Goal: Book appointment/travel/reservation

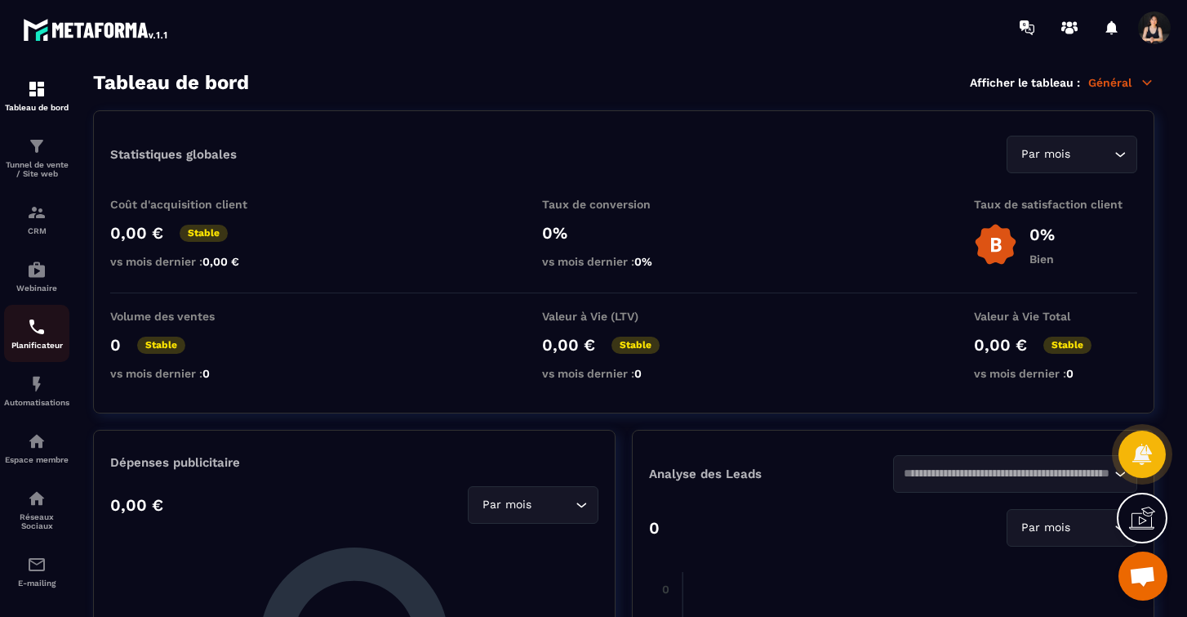
click at [49, 349] on p "Planificateur" at bounding box center [36, 345] width 65 height 9
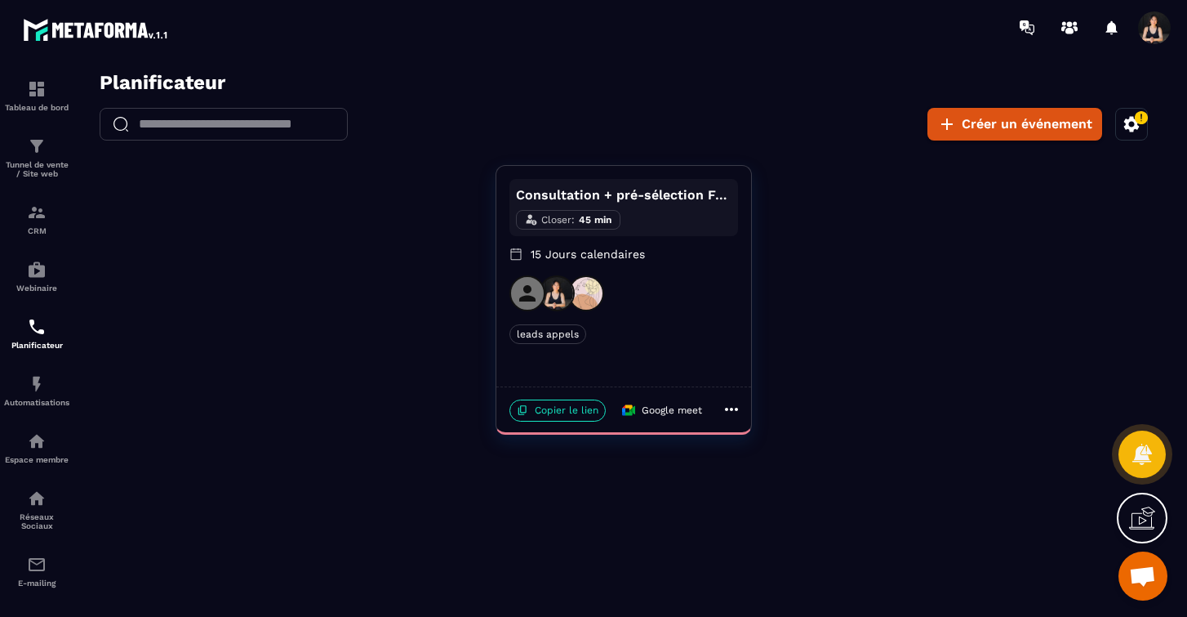
click at [738, 407] on icon at bounding box center [732, 409] width 20 height 20
click at [1126, 122] on div at bounding box center [624, 348] width 1094 height 555
click at [1134, 122] on icon "button" at bounding box center [1132, 124] width 20 height 20
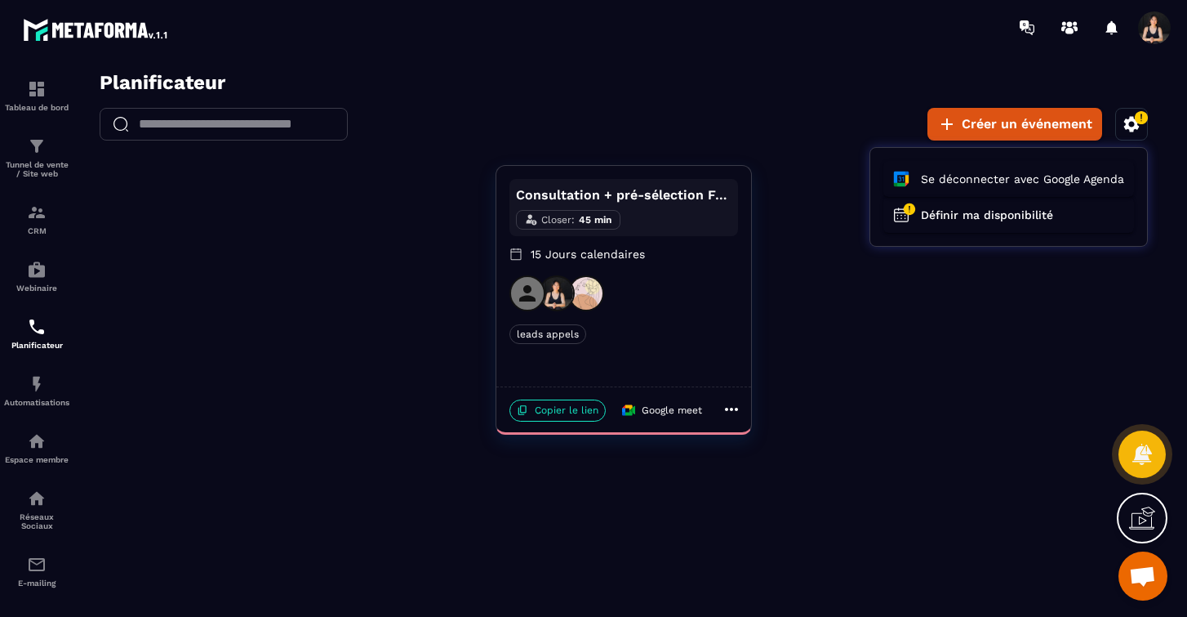
click at [578, 415] on div at bounding box center [624, 348] width 1094 height 555
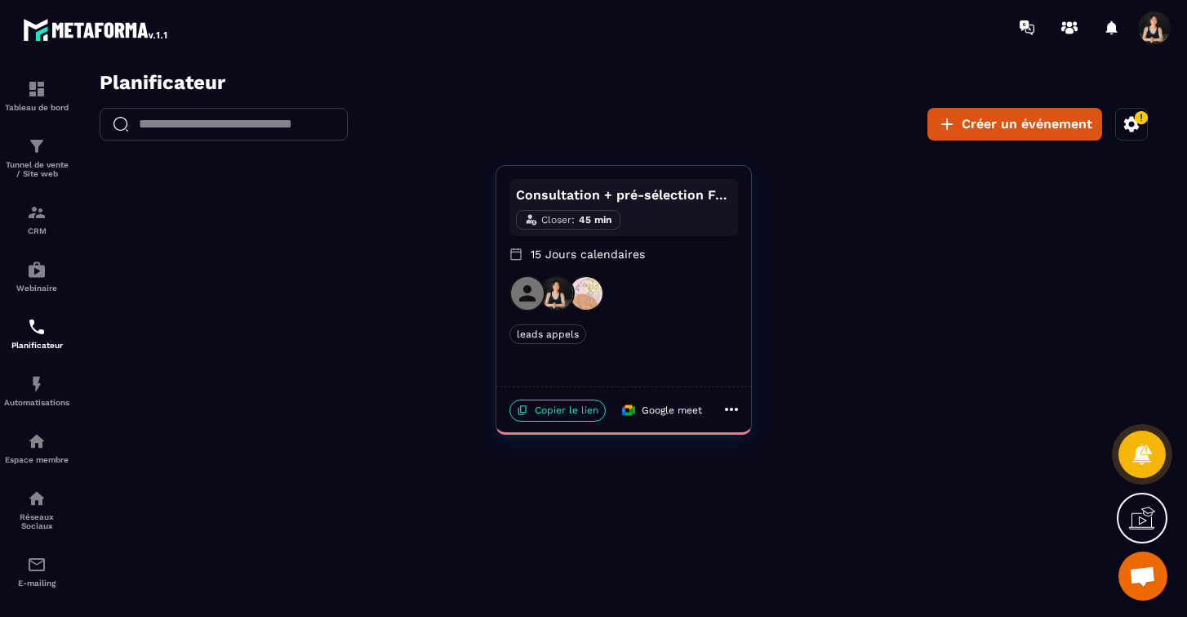
click at [578, 415] on p "Copier le lien" at bounding box center [558, 410] width 96 height 22
click at [557, 293] on img at bounding box center [557, 293] width 33 height 33
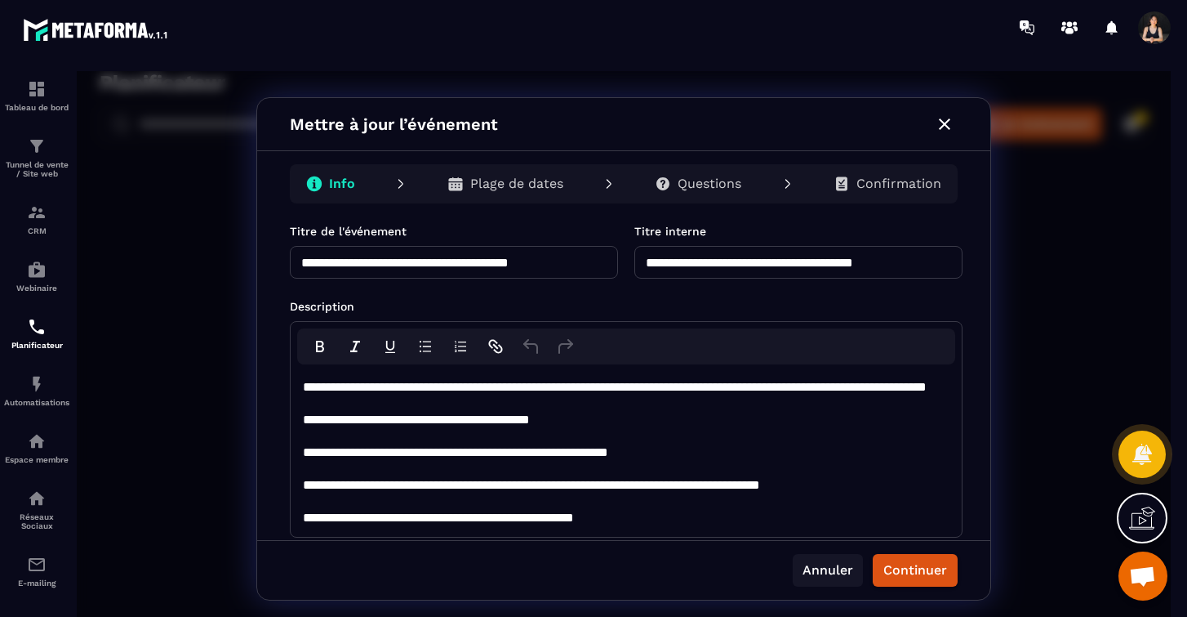
click at [831, 580] on button "Annuler" at bounding box center [828, 570] width 70 height 33
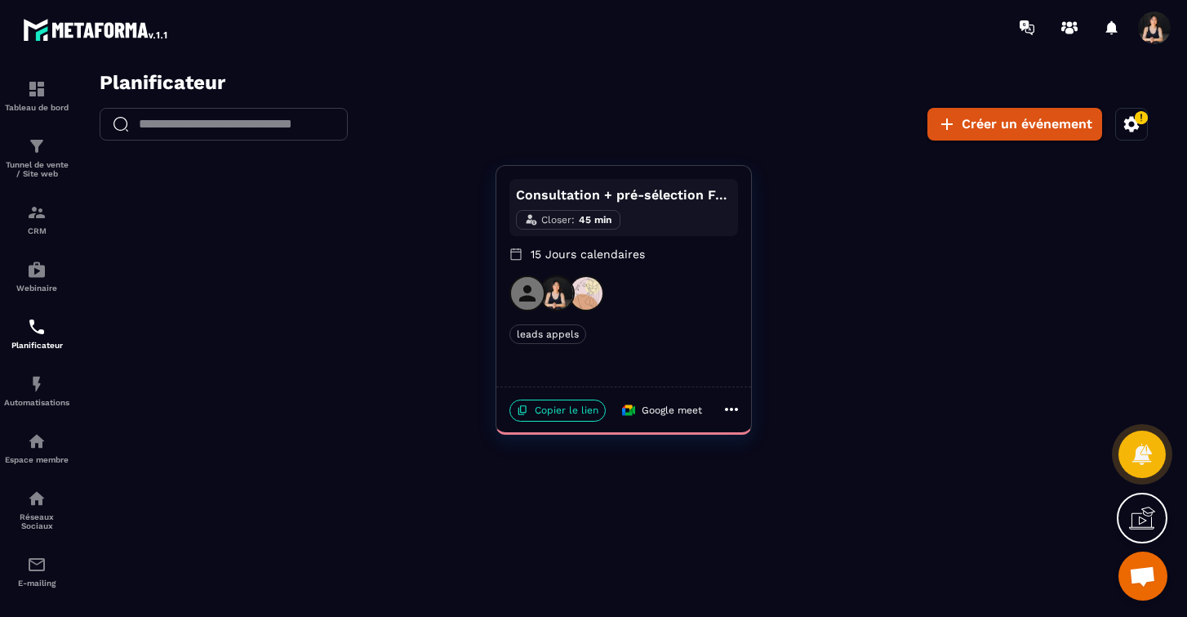
click at [1121, 114] on button "button" at bounding box center [1132, 124] width 33 height 33
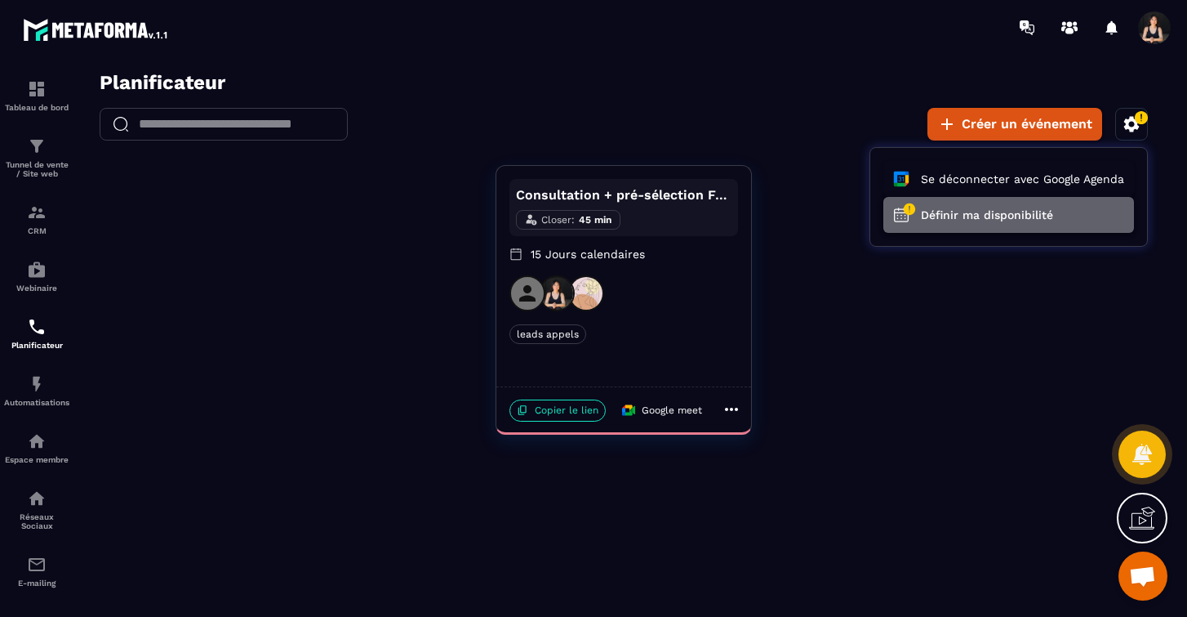
click at [955, 215] on button "Définir ma disponibilité" at bounding box center [1009, 215] width 251 height 36
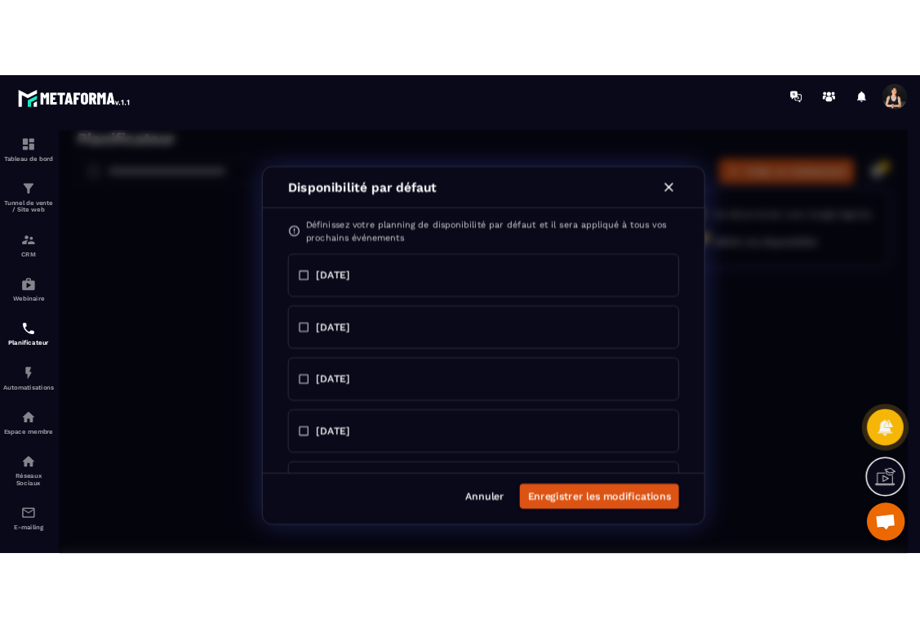
scroll to position [194, 0]
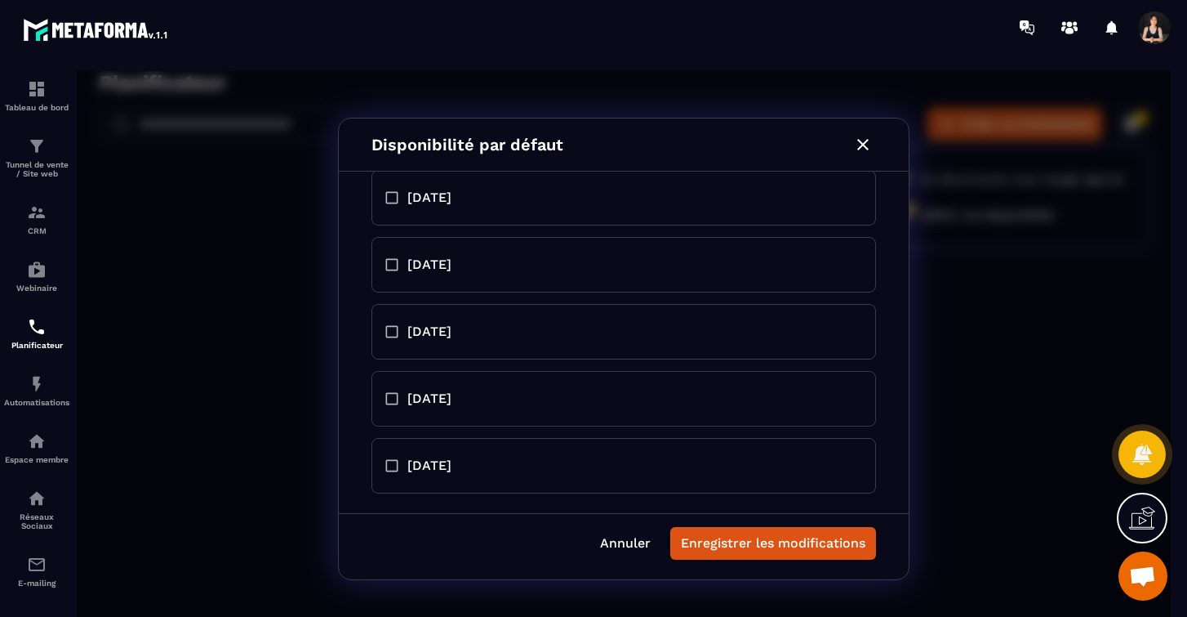
click at [863, 147] on icon "button" at bounding box center [863, 145] width 20 height 20
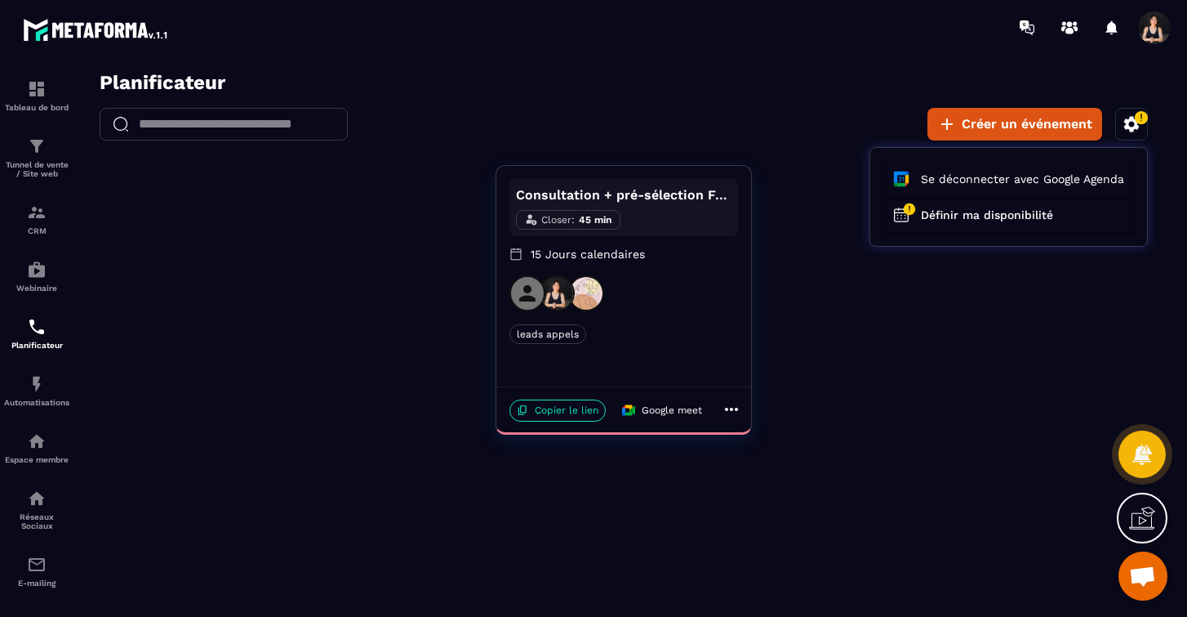
click at [581, 408] on div at bounding box center [624, 348] width 1094 height 555
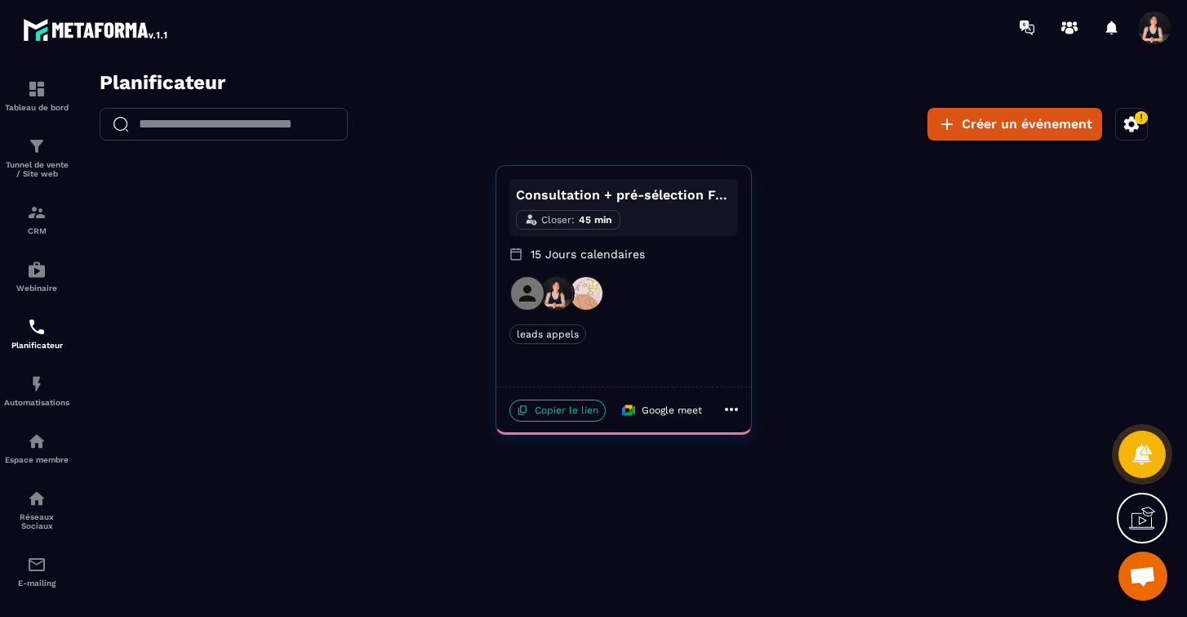
click at [575, 414] on p "Copier le lien" at bounding box center [558, 410] width 96 height 22
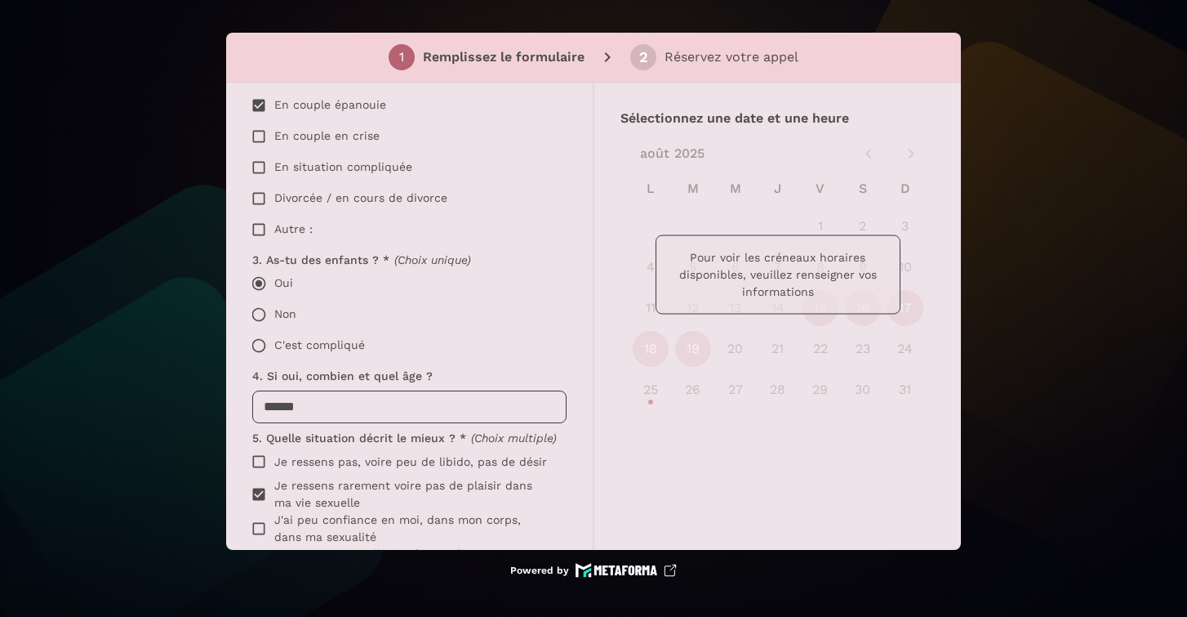
scroll to position [1650, 0]
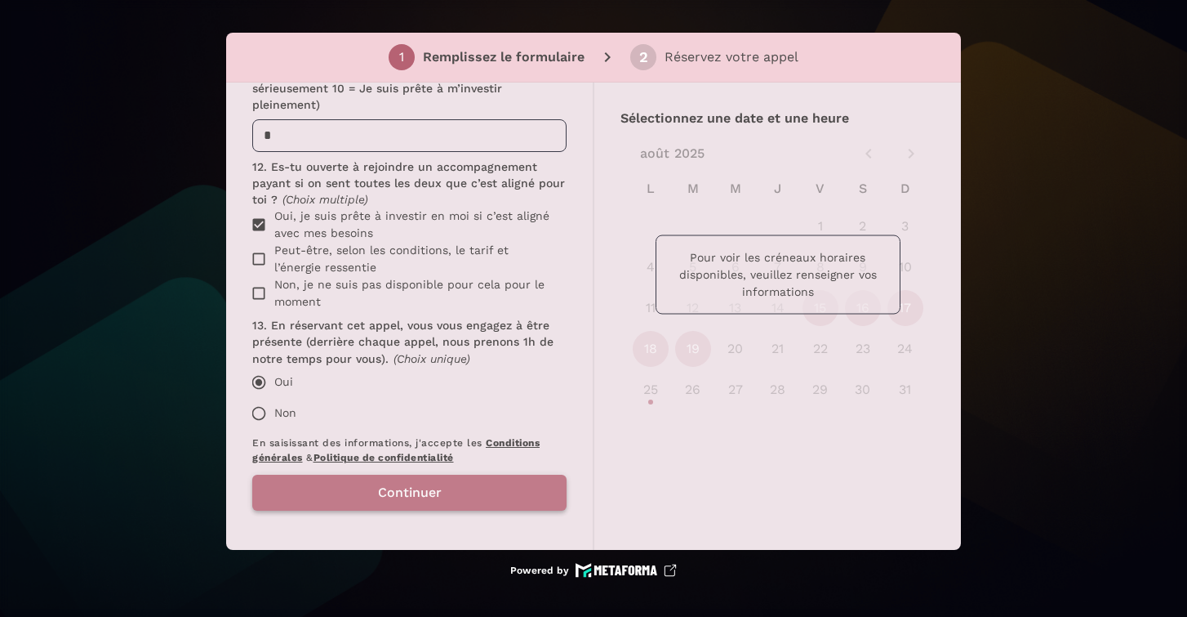
click at [345, 485] on button "Continuer" at bounding box center [409, 492] width 314 height 36
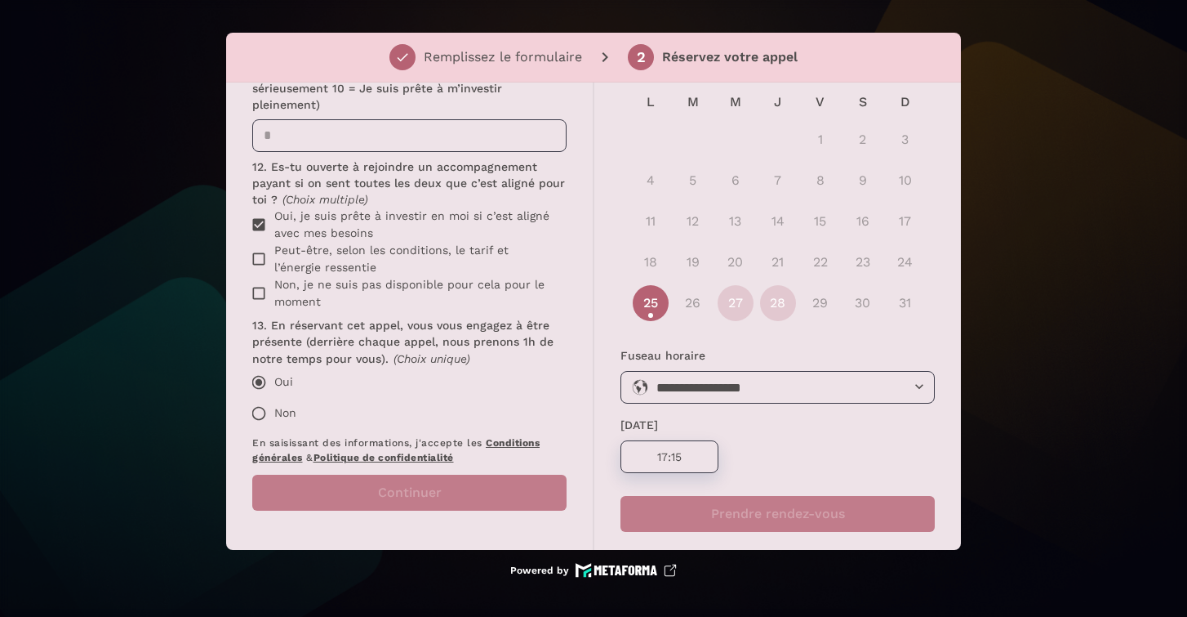
scroll to position [108, 0]
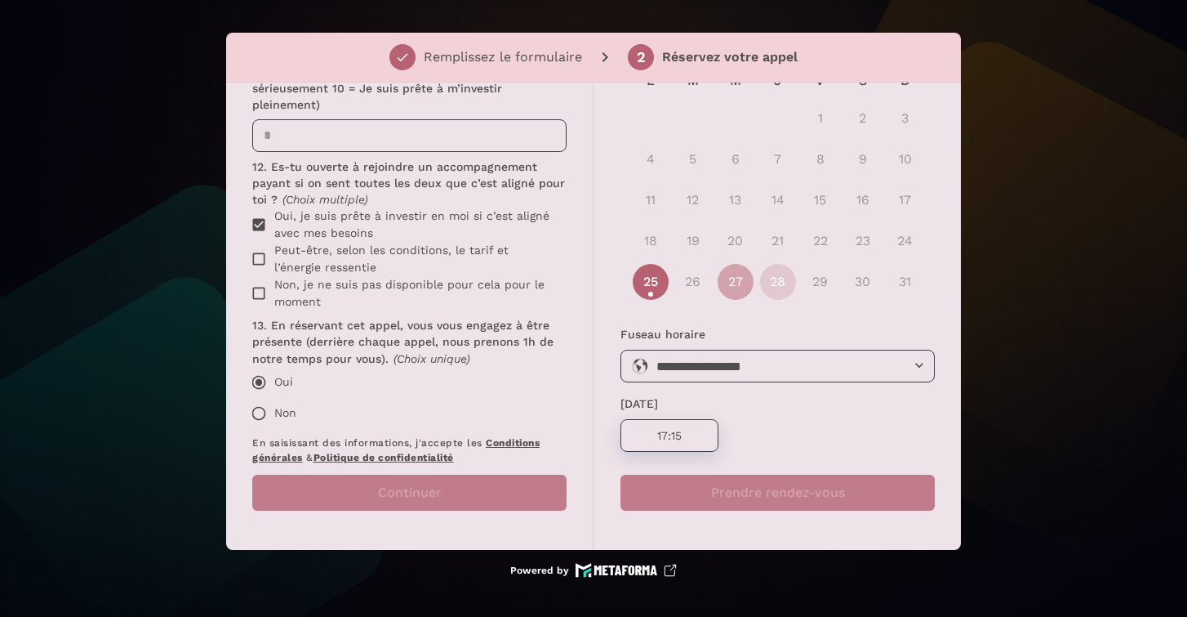
click at [736, 276] on button "27" at bounding box center [736, 282] width 36 height 36
click at [774, 281] on button "28" at bounding box center [778, 282] width 36 height 36
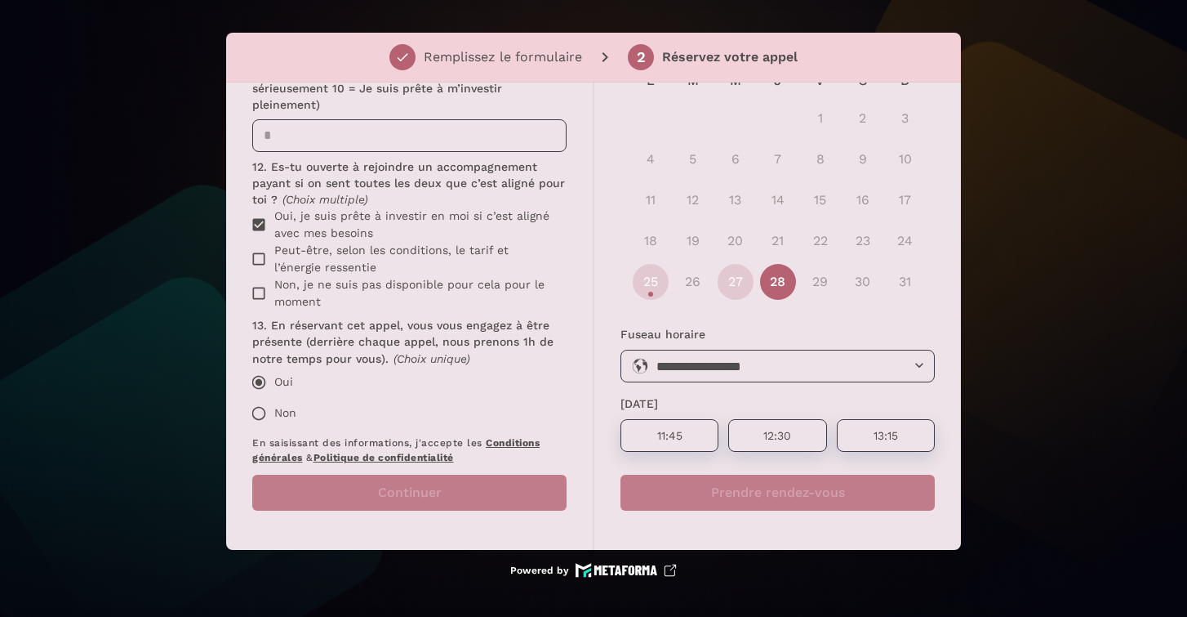
scroll to position [0, 0]
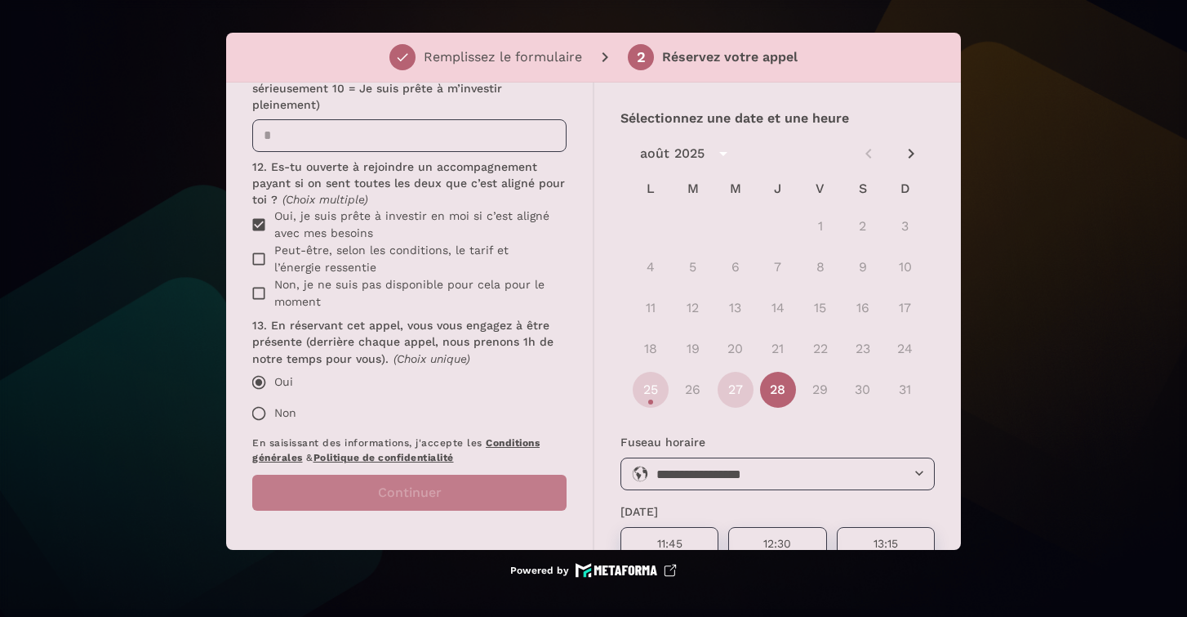
click at [909, 156] on icon "Next month" at bounding box center [912, 154] width 20 height 20
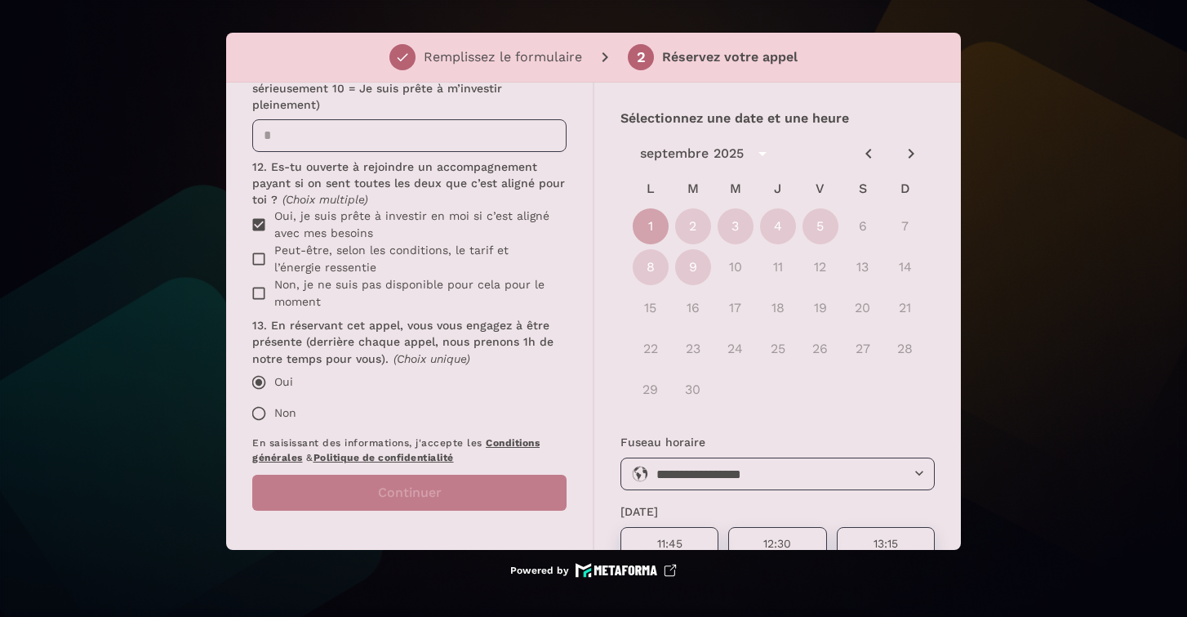
click at [657, 220] on button "1" at bounding box center [651, 226] width 36 height 36
click at [693, 243] on div "1 2 3 4 5 6 7" at bounding box center [778, 226] width 314 height 39
click at [701, 230] on button "2" at bounding box center [693, 226] width 36 height 36
click at [738, 230] on button "3" at bounding box center [736, 226] width 36 height 36
click at [772, 233] on button "4" at bounding box center [778, 226] width 36 height 36
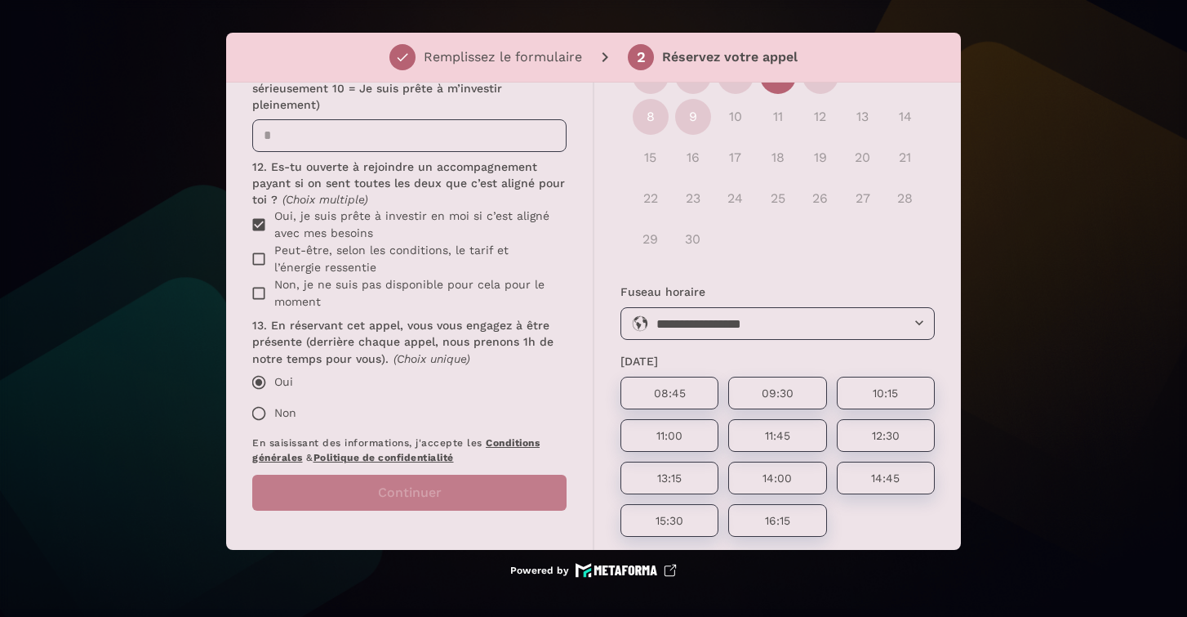
scroll to position [235, 0]
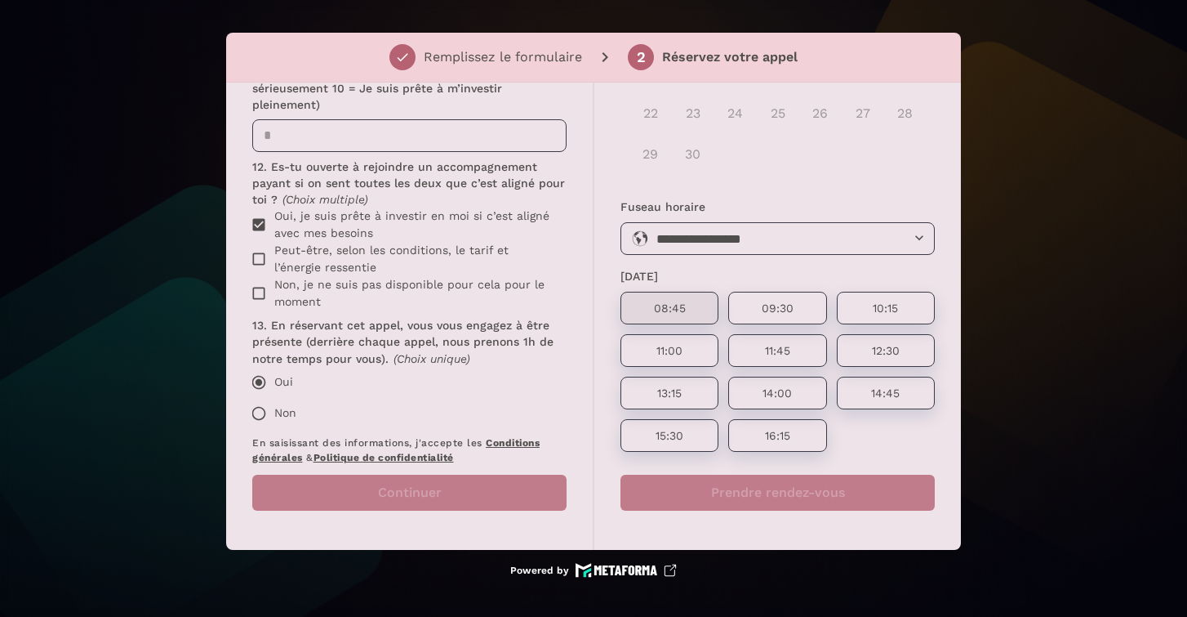
click at [698, 299] on div "08:45" at bounding box center [670, 308] width 98 height 33
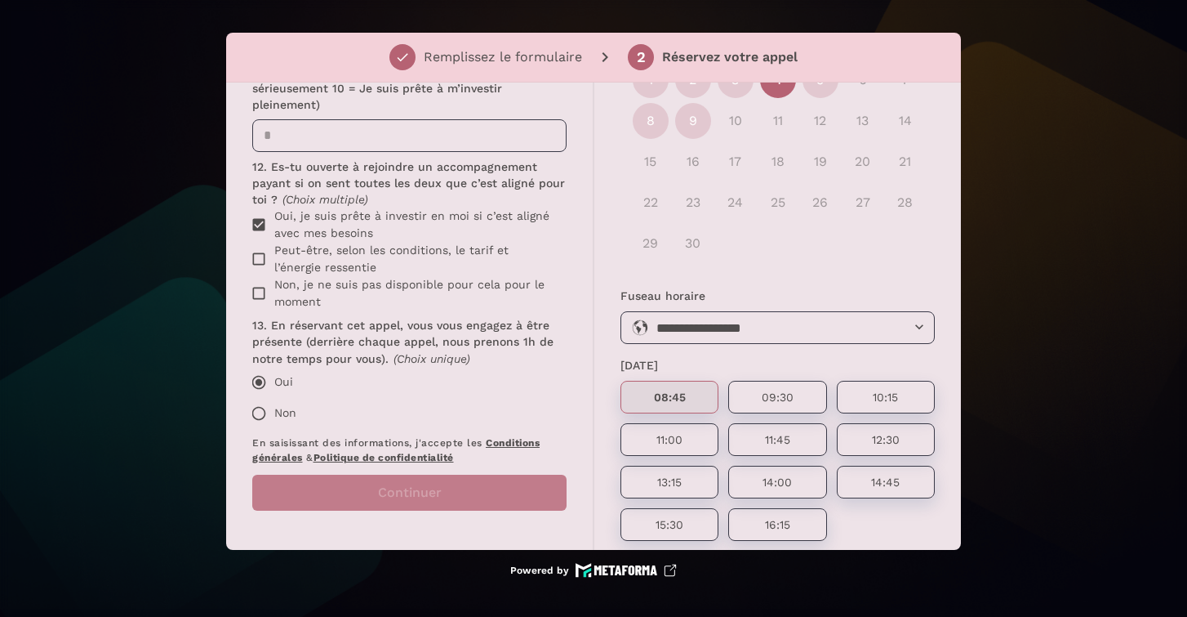
scroll to position [0, 0]
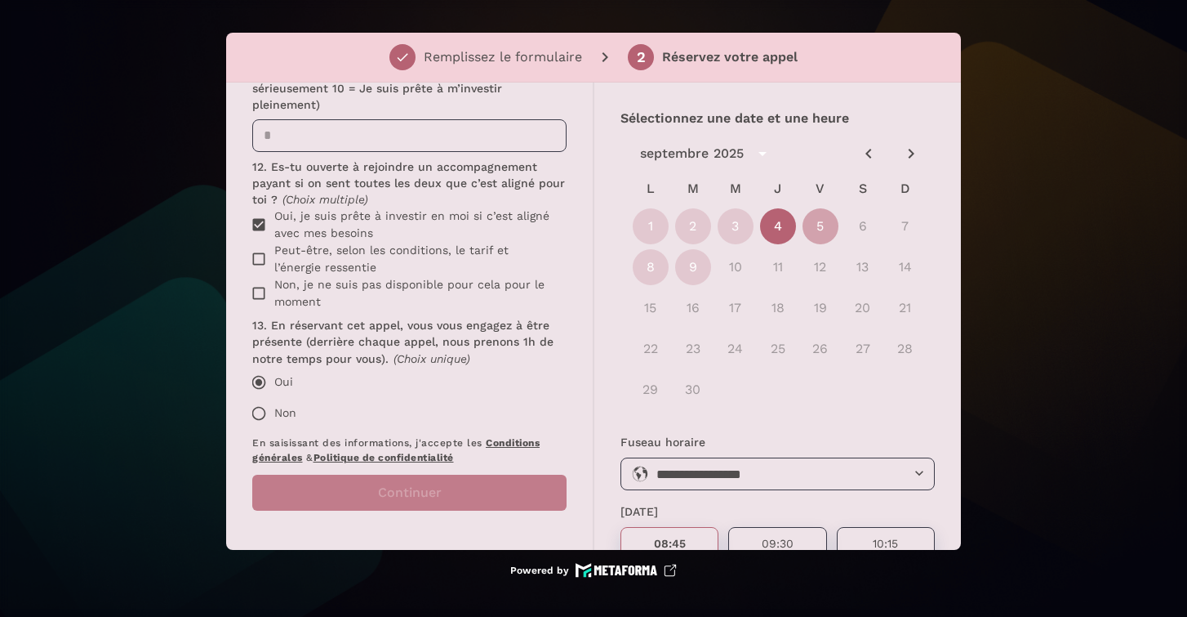
click at [819, 235] on button "5" at bounding box center [821, 226] width 36 height 36
click at [633, 267] on button "8" at bounding box center [651, 267] width 36 height 36
click at [1060, 171] on div "**********" at bounding box center [593, 308] width 1187 height 617
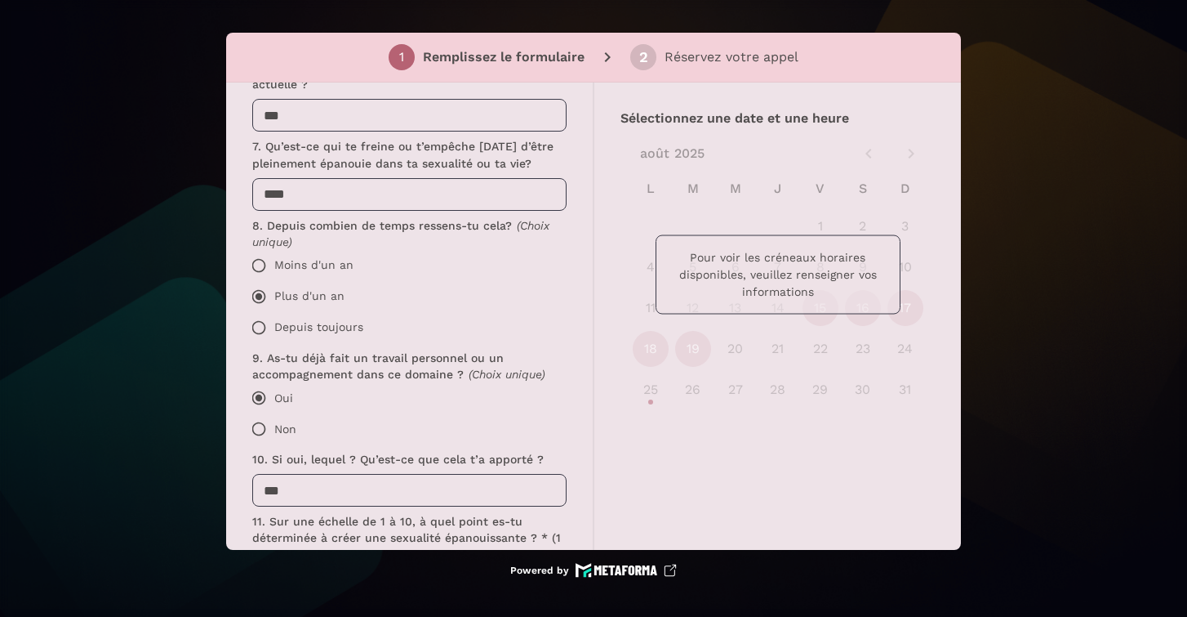
scroll to position [1650, 0]
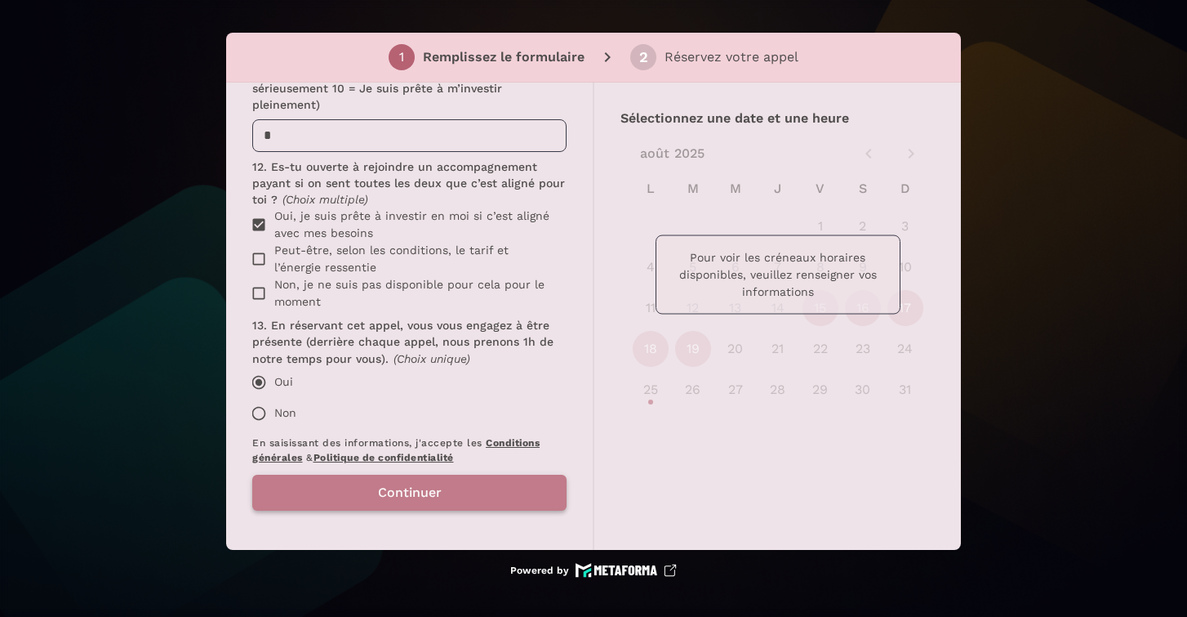
click at [351, 500] on button "Continuer" at bounding box center [409, 492] width 314 height 36
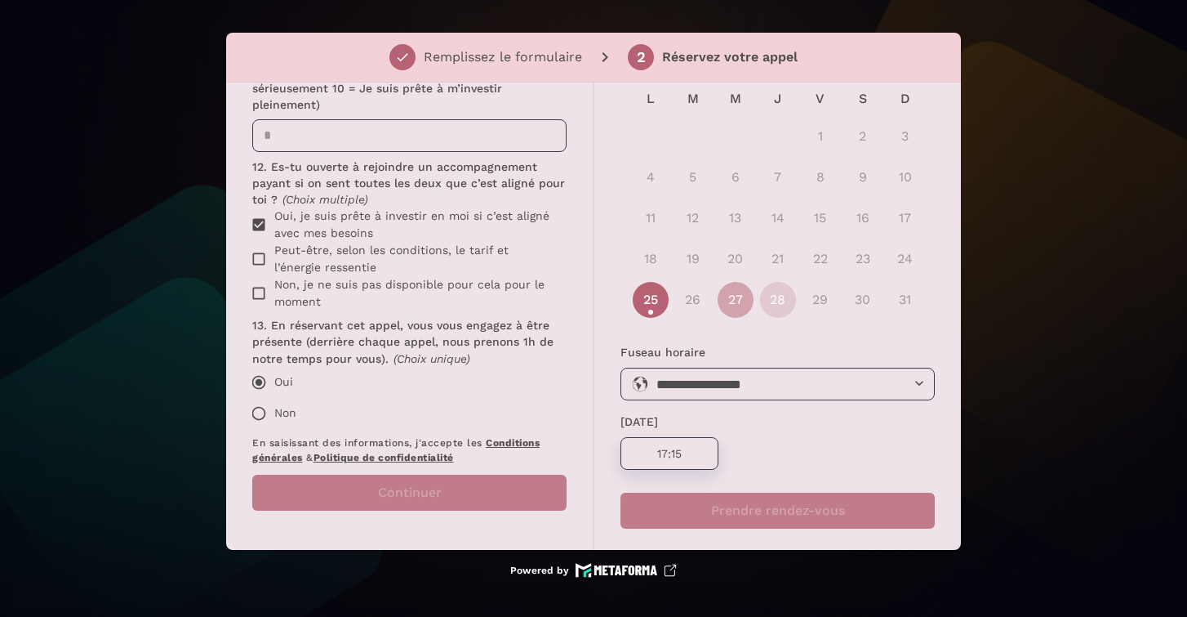
scroll to position [93, 0]
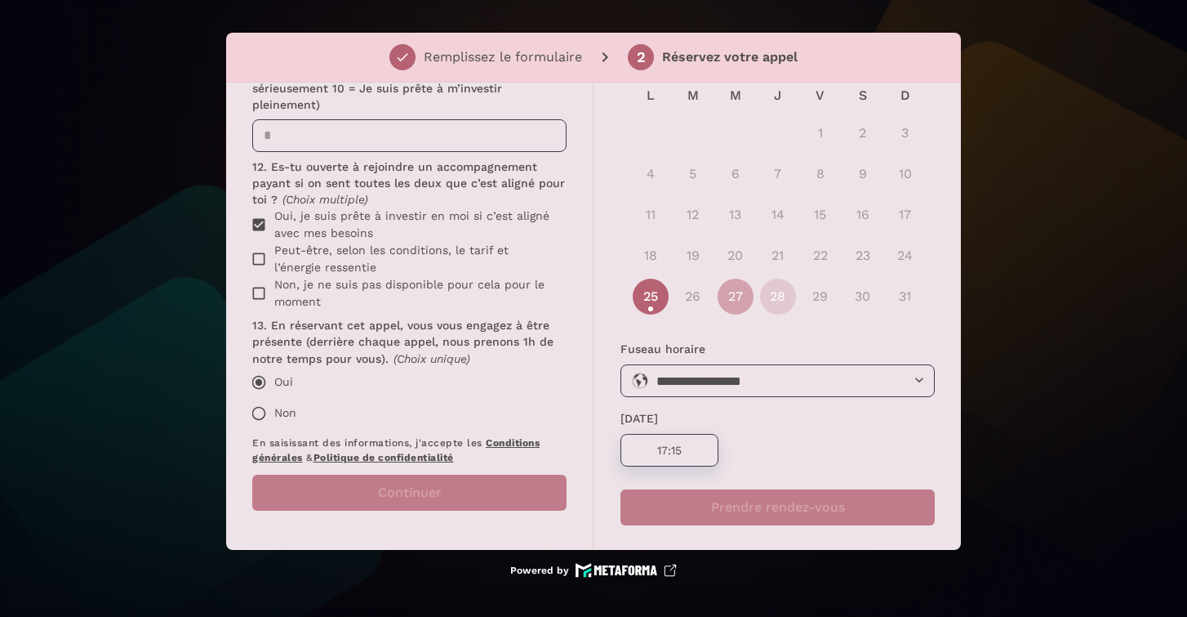
click at [729, 301] on button "27" at bounding box center [736, 296] width 36 height 36
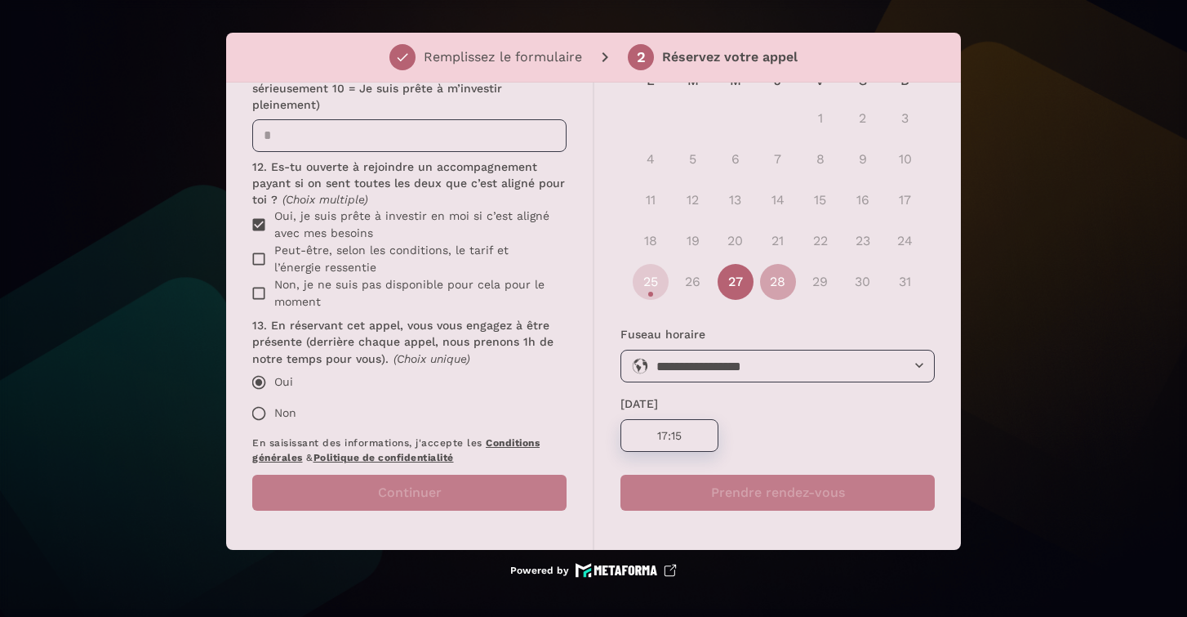
click at [771, 278] on button "28" at bounding box center [778, 282] width 36 height 36
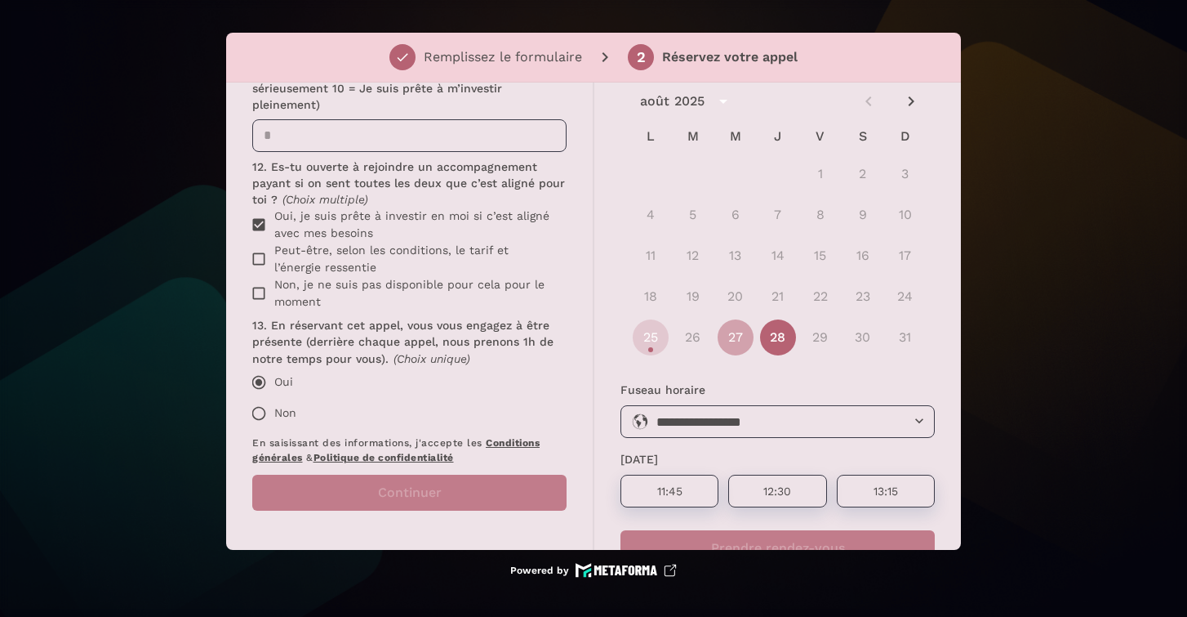
click at [735, 328] on button "27" at bounding box center [736, 337] width 36 height 36
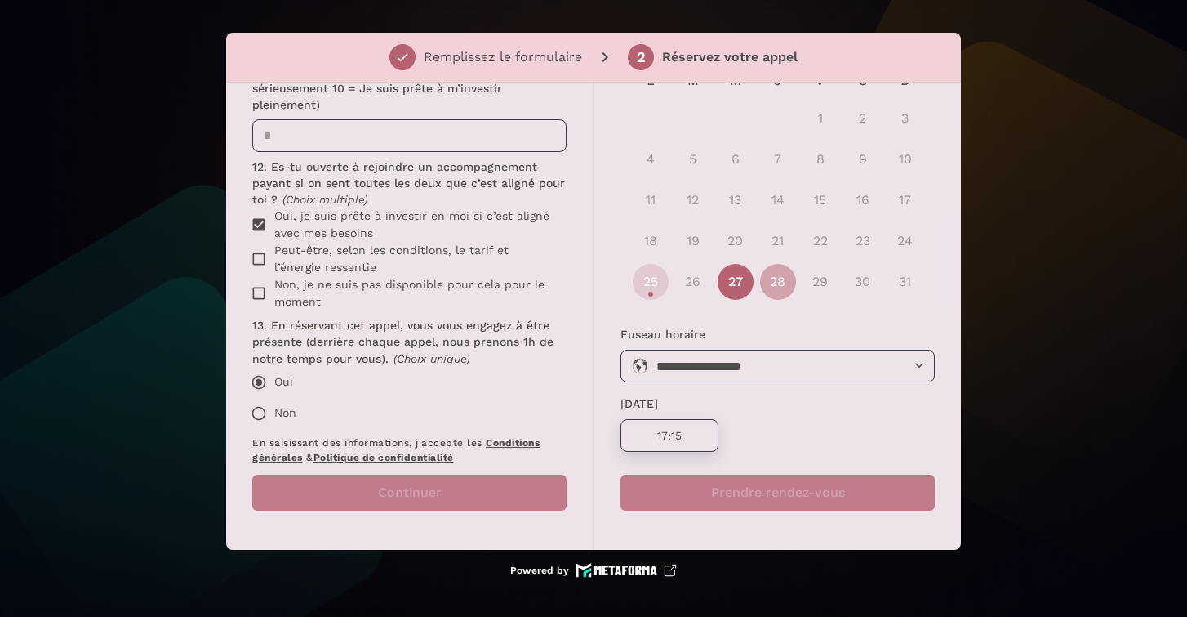
click at [777, 274] on button "28" at bounding box center [778, 282] width 36 height 36
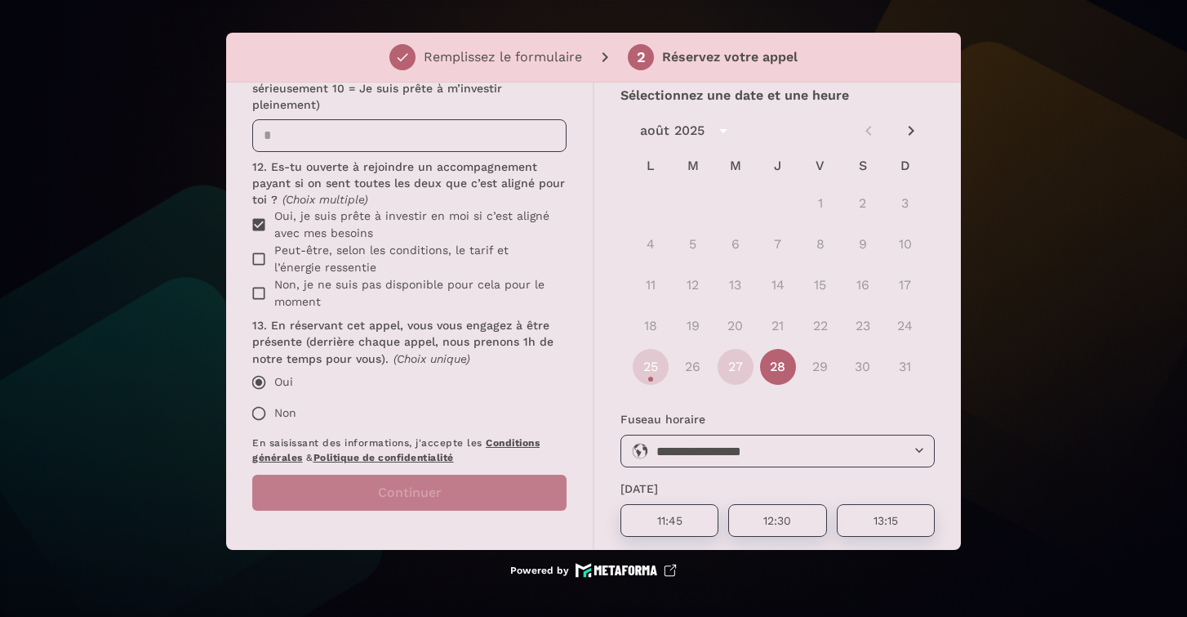
scroll to position [0, 0]
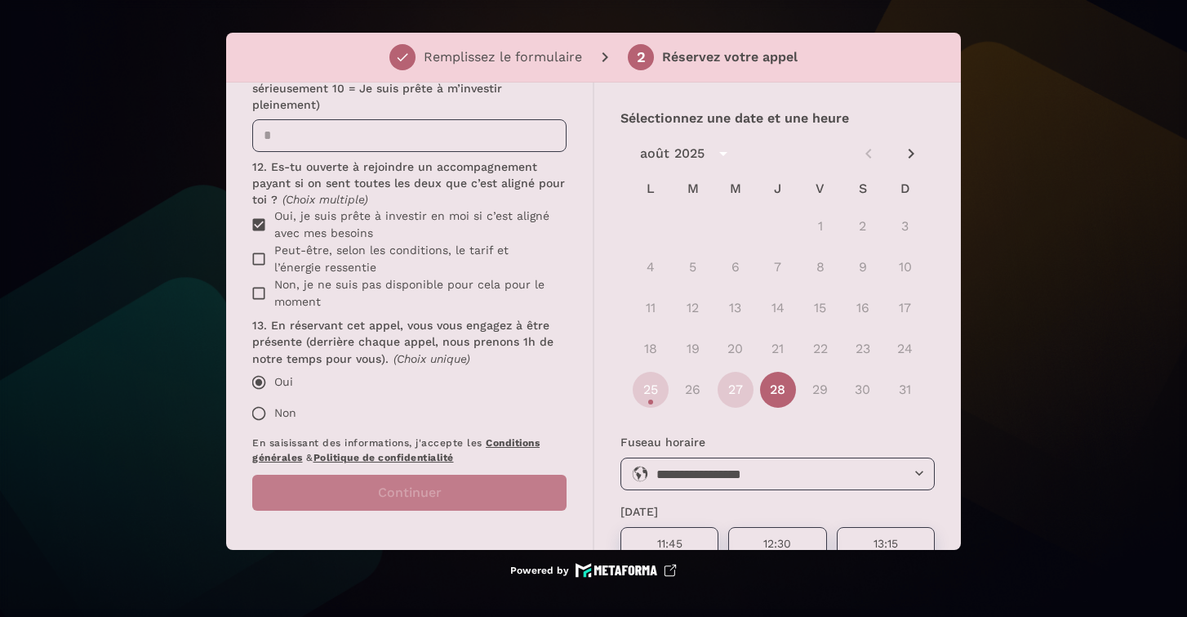
click at [907, 145] on icon "Next month" at bounding box center [912, 154] width 20 height 20
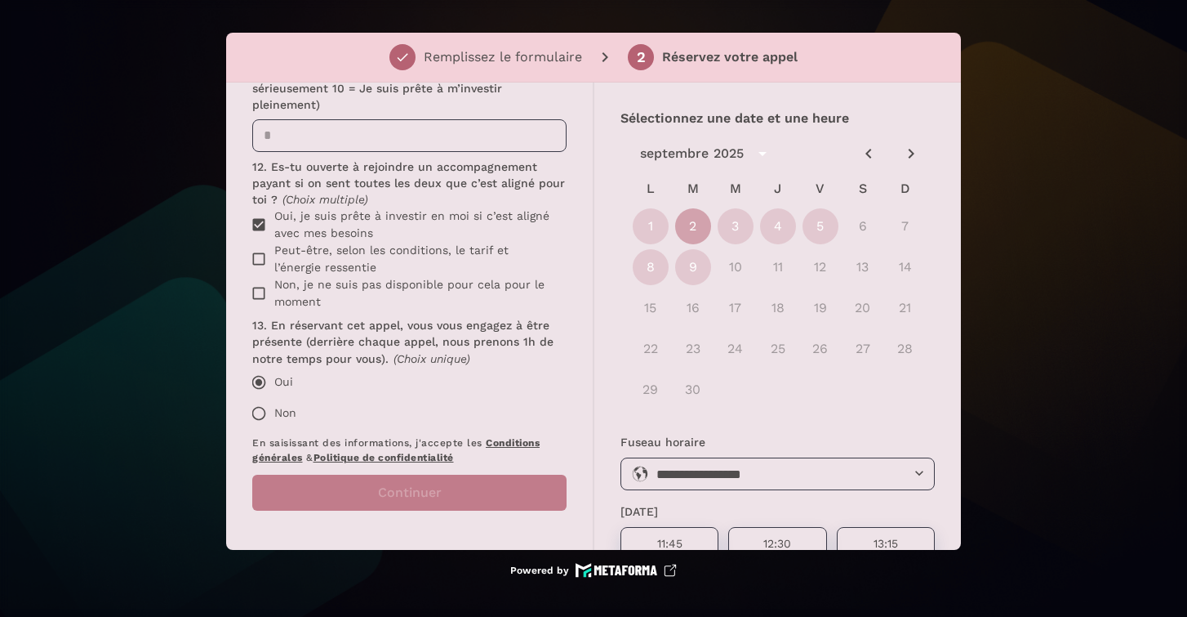
click at [683, 230] on button "2" at bounding box center [693, 226] width 36 height 36
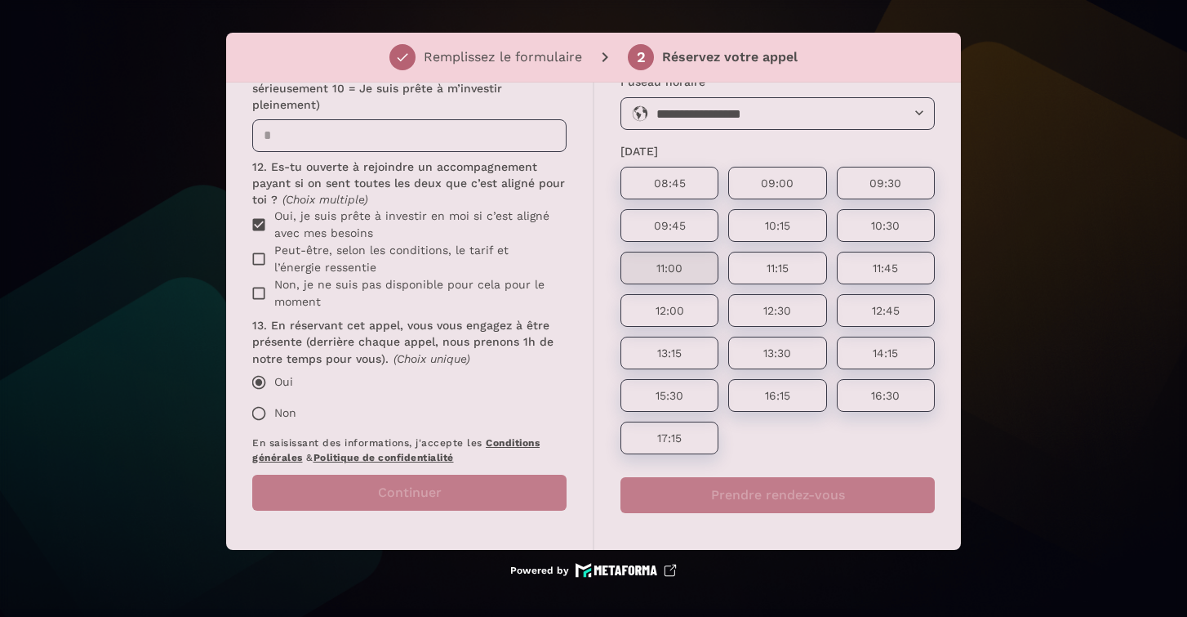
scroll to position [363, 0]
